Goal: Register for event/course

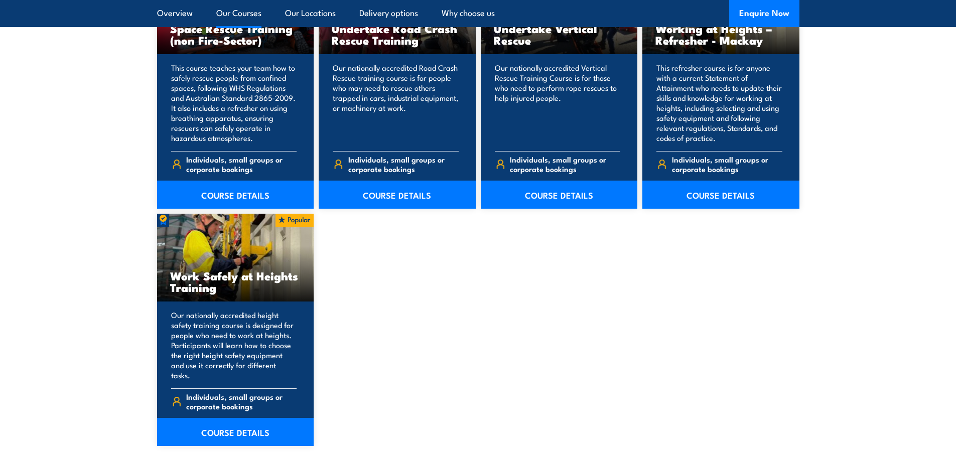
scroll to position [1205, 0]
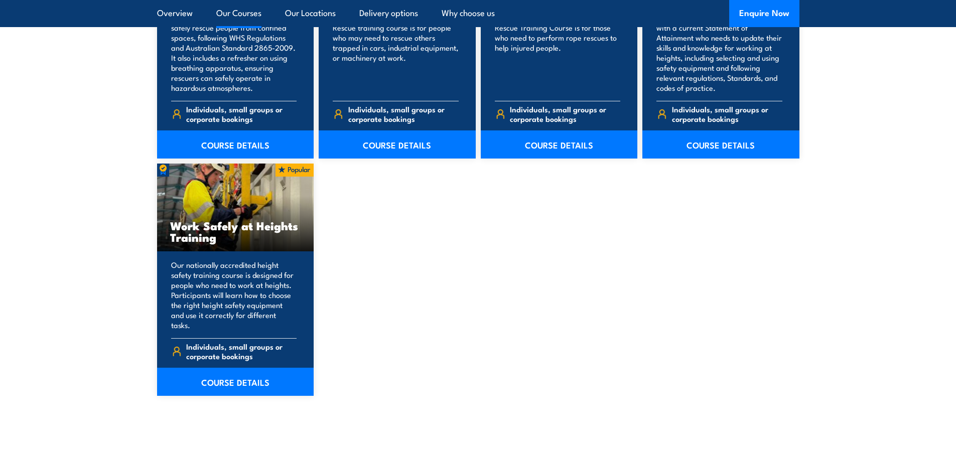
click at [156, 212] on section "9 COURSES Perform tower rescue Refresher Training (Electrical Stream) 9" at bounding box center [478, 31] width 956 height 825
click at [206, 220] on h3 "Work Safely at Heights Training" at bounding box center [235, 231] width 131 height 23
click at [221, 376] on link "COURSE DETAILS" at bounding box center [235, 382] width 157 height 28
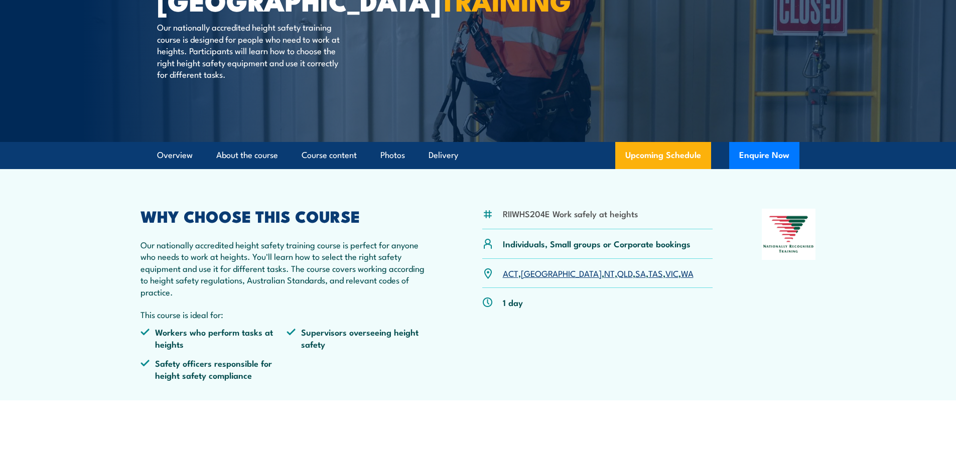
scroll to position [151, 0]
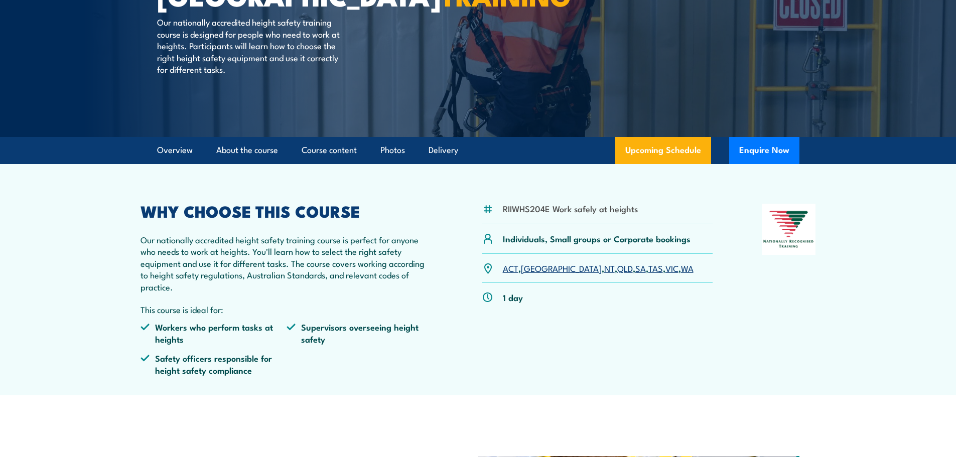
click at [515, 300] on p "1 day" at bounding box center [513, 298] width 20 height 12
click at [635, 268] on link "SA" at bounding box center [640, 268] width 11 height 12
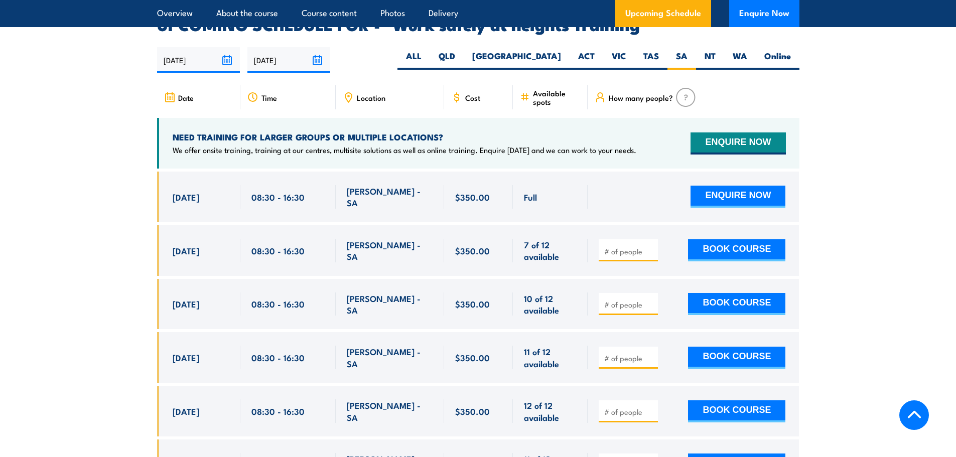
scroll to position [1597, 0]
